Goal: Navigation & Orientation: Find specific page/section

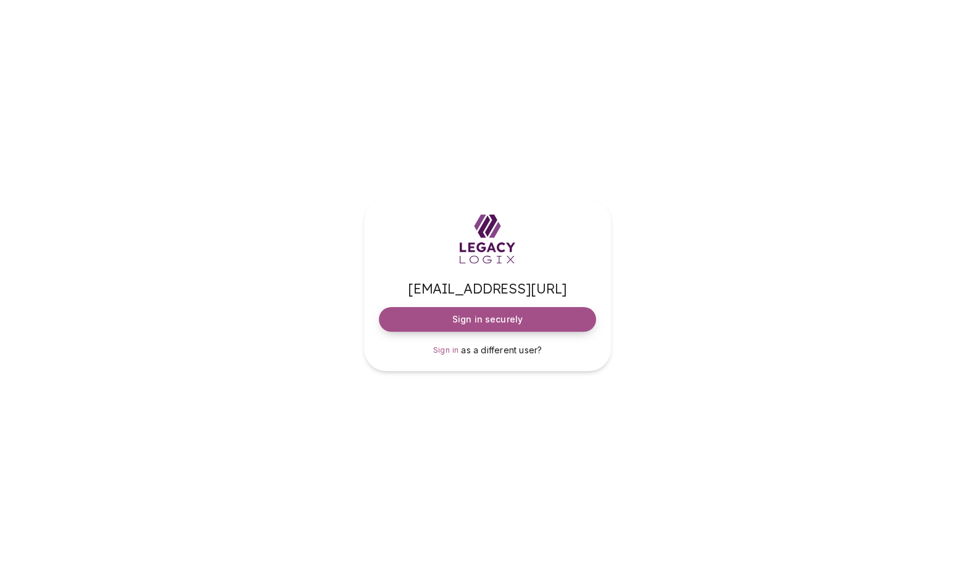
click at [474, 317] on span "Sign in securely" at bounding box center [487, 319] width 70 height 12
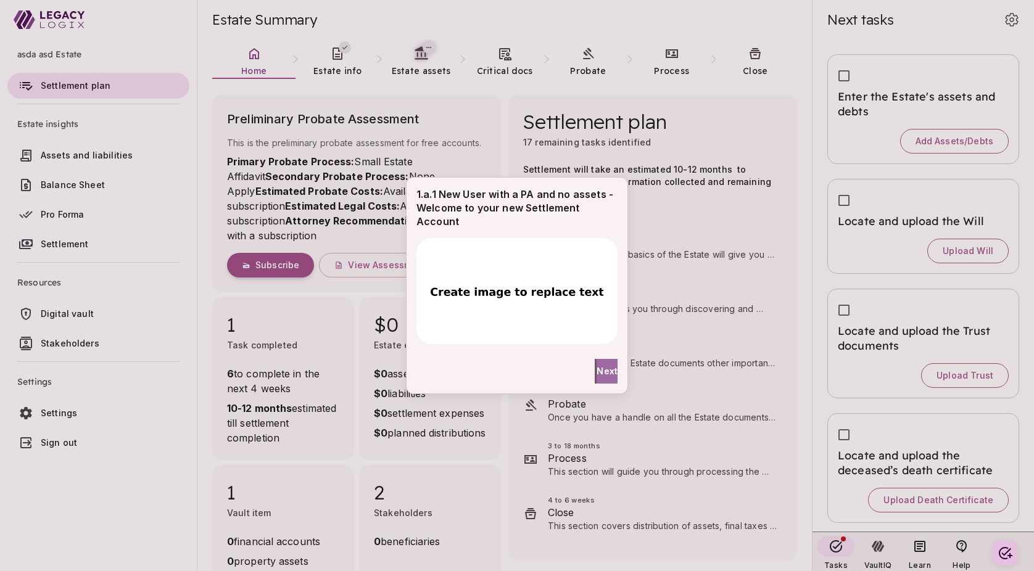
click at [610, 368] on button "Next" at bounding box center [607, 371] width 21 height 25
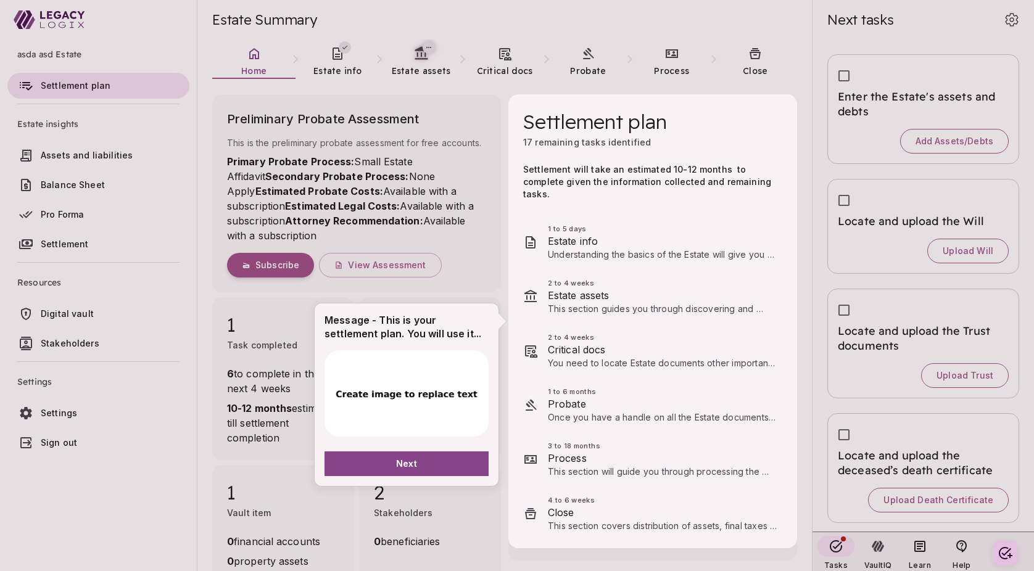
click at [482, 263] on div at bounding box center [517, 285] width 1034 height 571
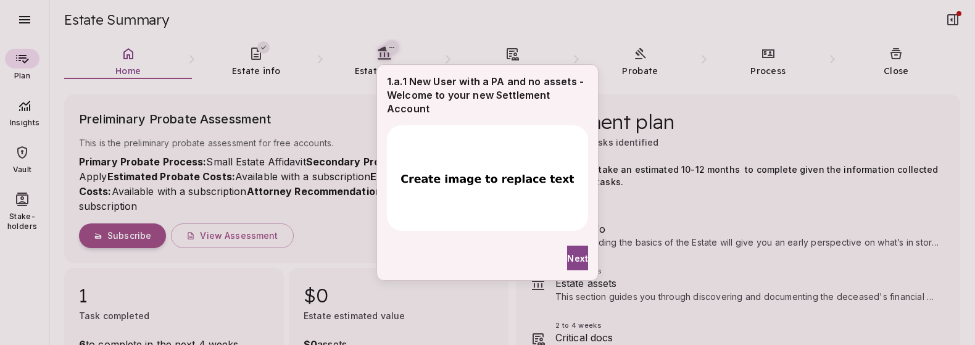
click at [516, 13] on div "1.a.1 New User with a PA and no assets - Welcome to your new Settlement Account…" at bounding box center [487, 172] width 975 height 345
click at [259, 57] on div "1.a.1 New User with a PA and no assets - Welcome to your new Settlement Account…" at bounding box center [487, 172] width 975 height 345
click at [571, 258] on span "Next" at bounding box center [577, 258] width 21 height 13
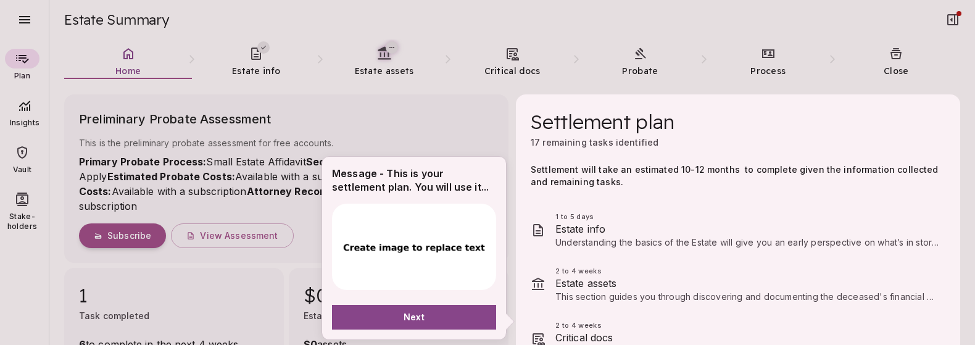
click at [451, 141] on div at bounding box center [487, 172] width 975 height 345
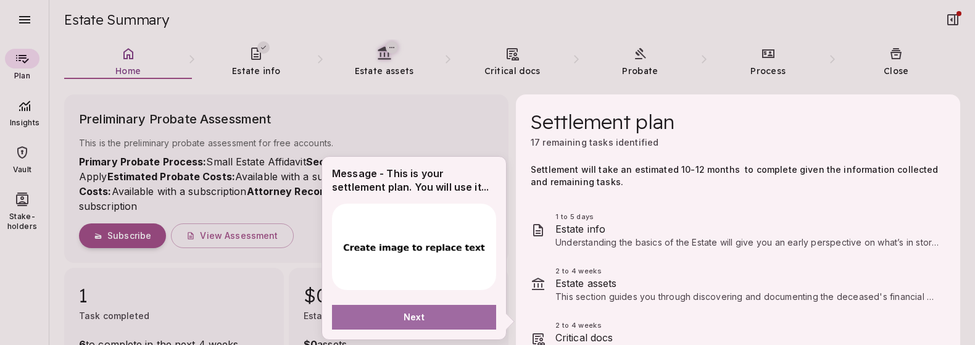
click at [426, 317] on button "Next" at bounding box center [414, 317] width 164 height 25
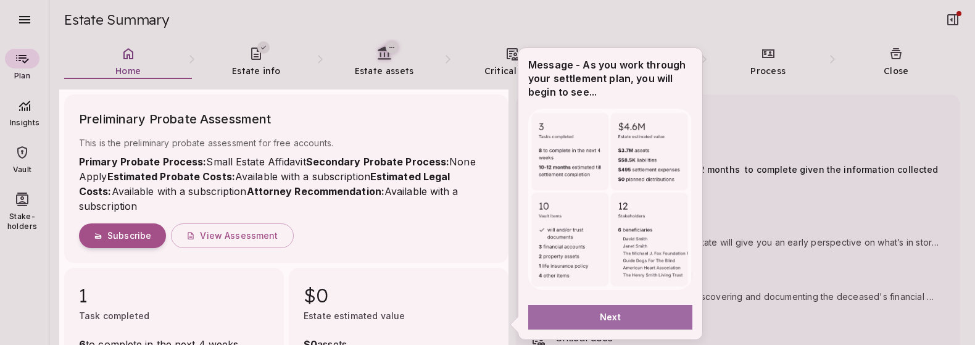
click at [594, 312] on button "Next" at bounding box center [610, 317] width 164 height 25
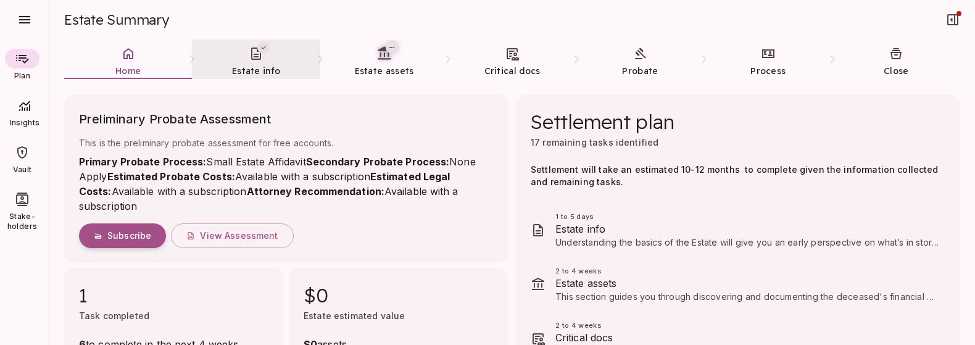
click at [254, 62] on link "Estate info" at bounding box center [256, 61] width 128 height 44
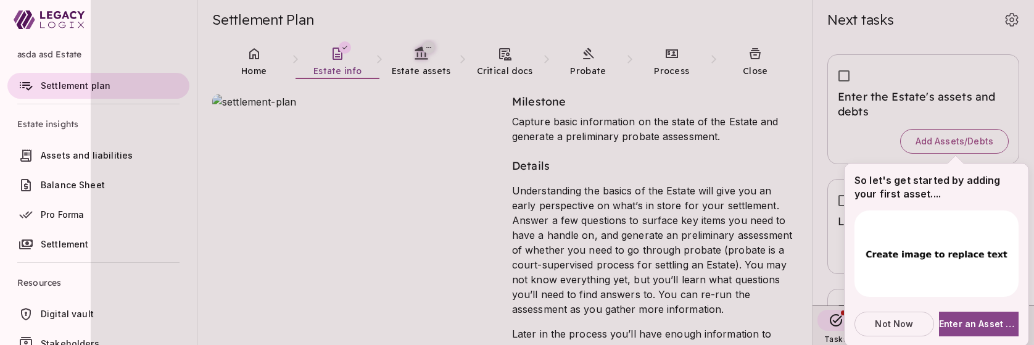
click at [66, 340] on div at bounding box center [487, 172] width 975 height 345
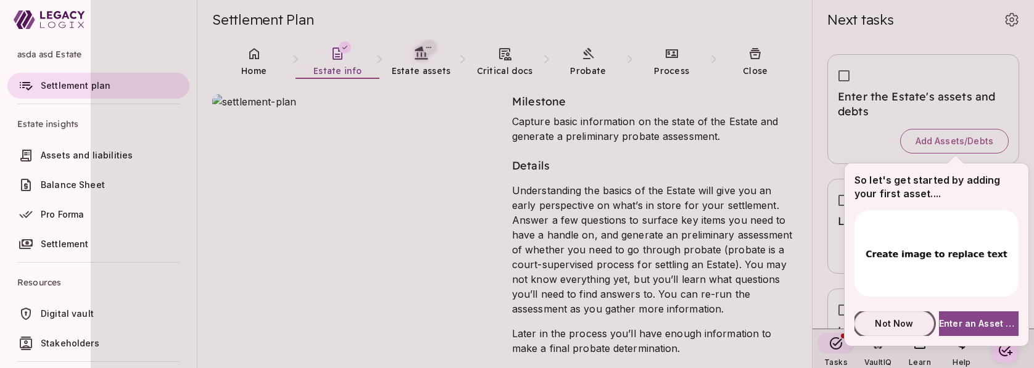
click at [895, 324] on span "Not Now" at bounding box center [894, 323] width 38 height 13
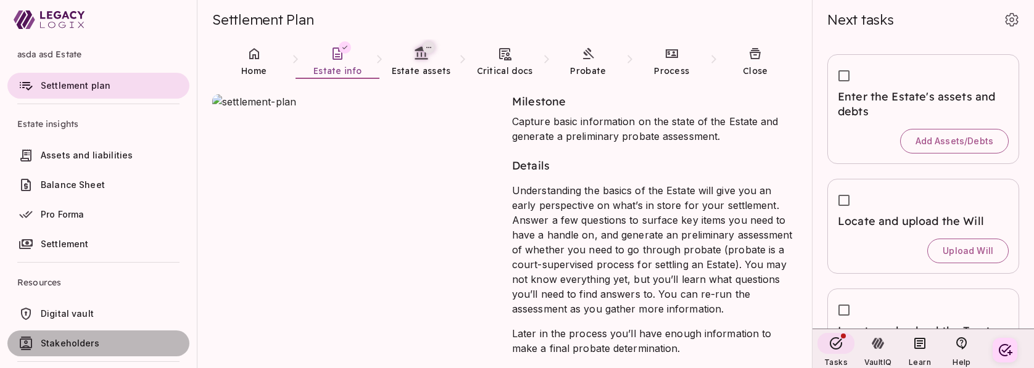
click at [68, 342] on span "Stakeholders" at bounding box center [70, 343] width 59 height 10
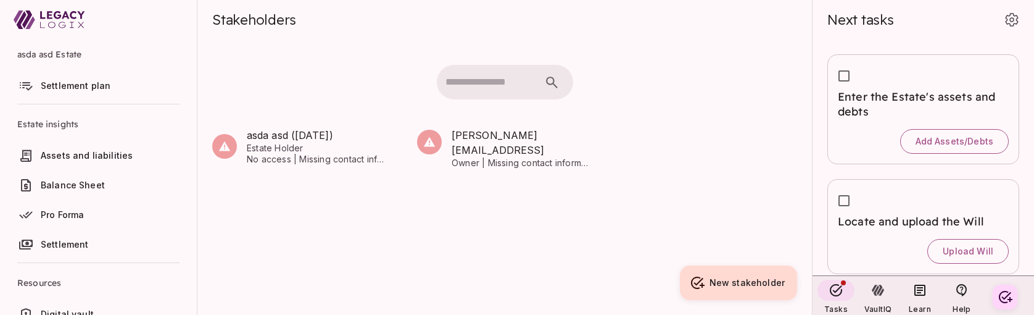
scroll to position [73, 0]
click at [68, 309] on span "Digital vault" at bounding box center [67, 314] width 53 height 10
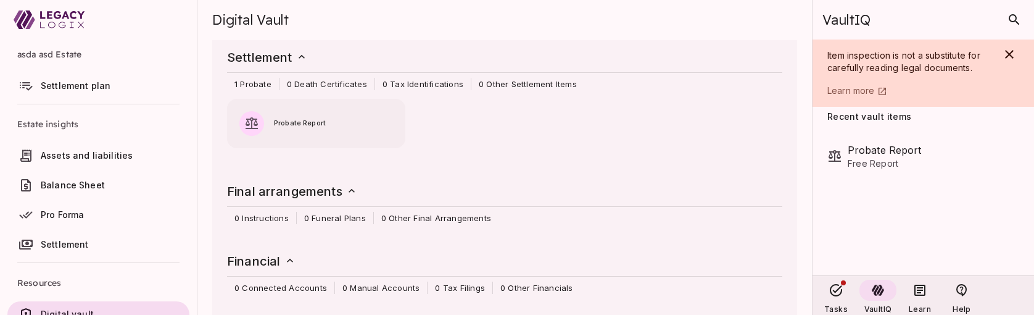
scroll to position [0, 0]
